Goal: Task Accomplishment & Management: Manage account settings

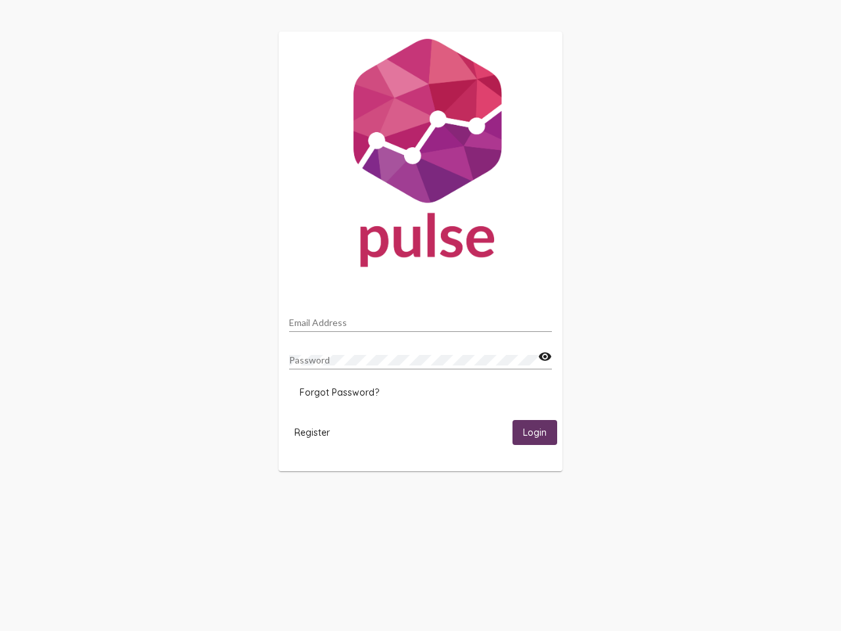
click at [421, 319] on input "Email Address" at bounding box center [420, 322] width 263 height 11
click at [545, 357] on mat-icon "visibility" at bounding box center [545, 357] width 14 height 16
click at [339, 392] on span "Forgot Password?" at bounding box center [340, 392] width 80 height 12
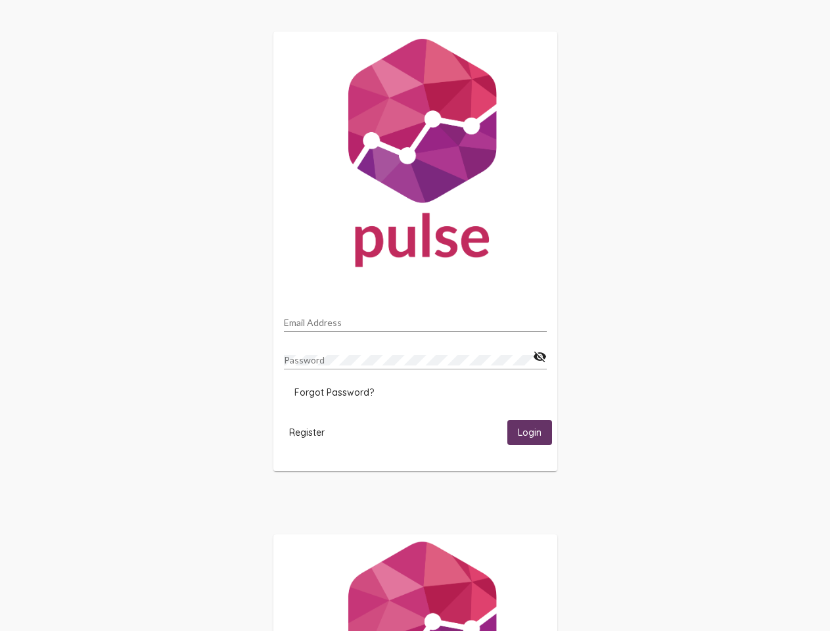
click at [312, 432] on span "Register" at bounding box center [306, 432] width 35 height 12
click at [535, 432] on span "Login" at bounding box center [530, 433] width 24 height 12
